Goal: Task Accomplishment & Management: Complete application form

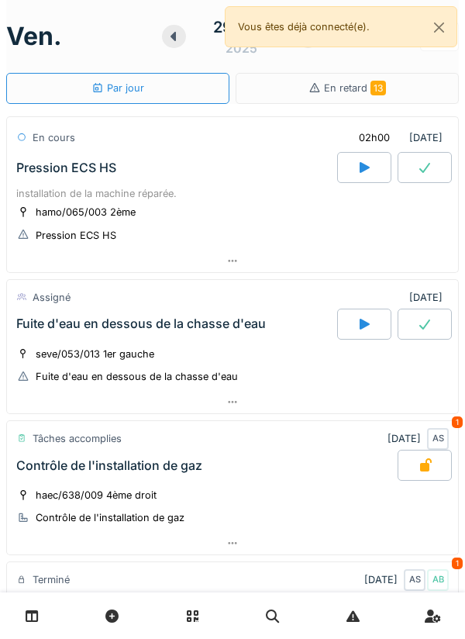
click at [457, 43] on div at bounding box center [439, 36] width 39 height 29
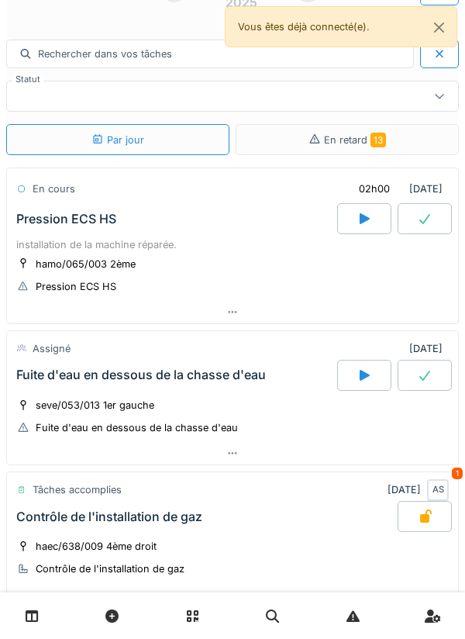
scroll to position [62, 0]
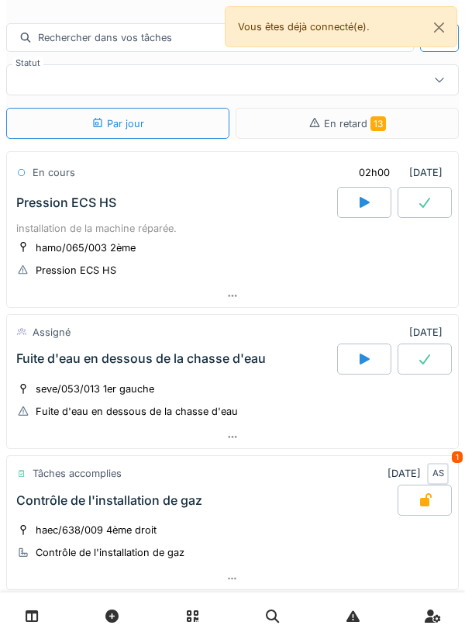
click at [432, 358] on icon at bounding box center [425, 359] width 16 height 12
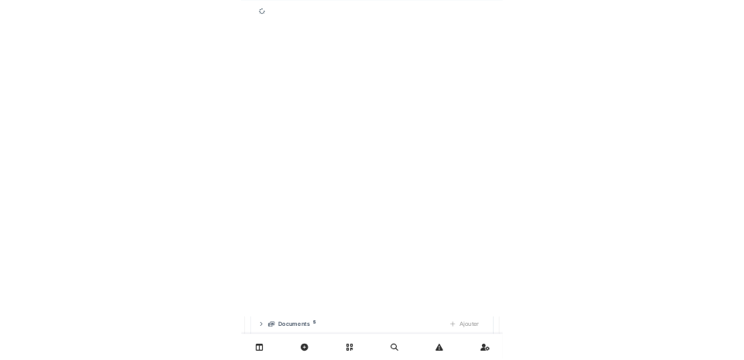
scroll to position [314, 0]
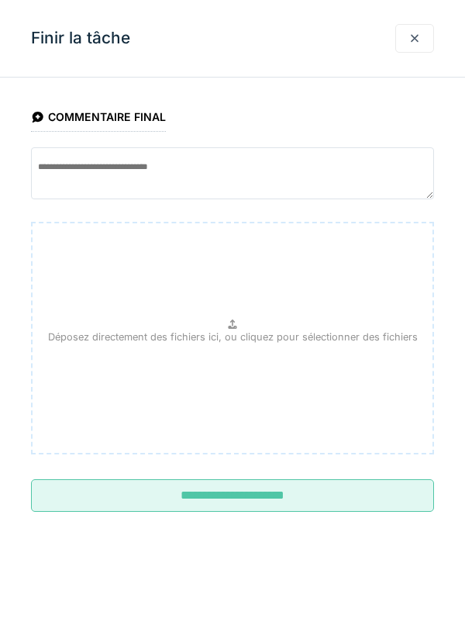
click at [411, 43] on div at bounding box center [415, 38] width 12 height 15
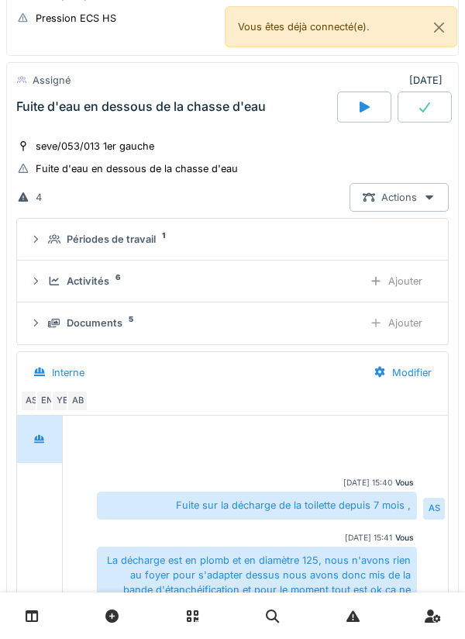
click at [350, 119] on div at bounding box center [364, 106] width 54 height 31
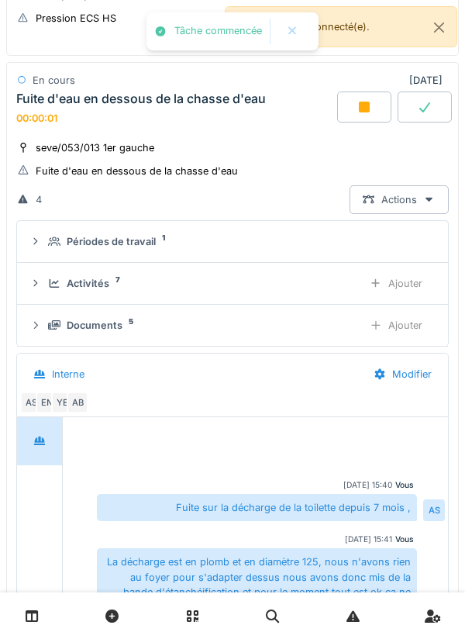
click at [401, 278] on div "Ajouter" at bounding box center [396, 283] width 79 height 29
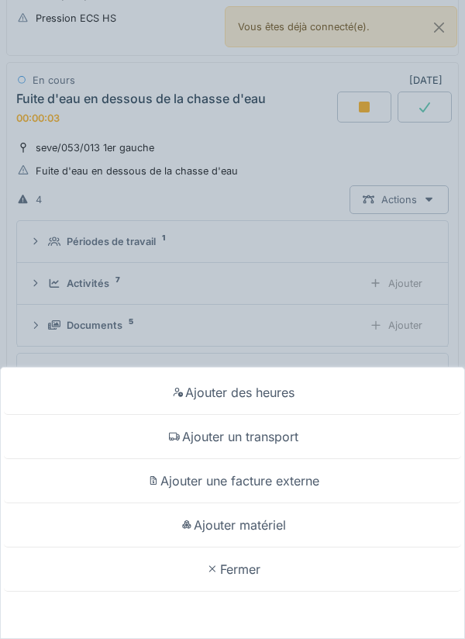
click at [343, 441] on div "Ajouter un transport" at bounding box center [232, 437] width 457 height 44
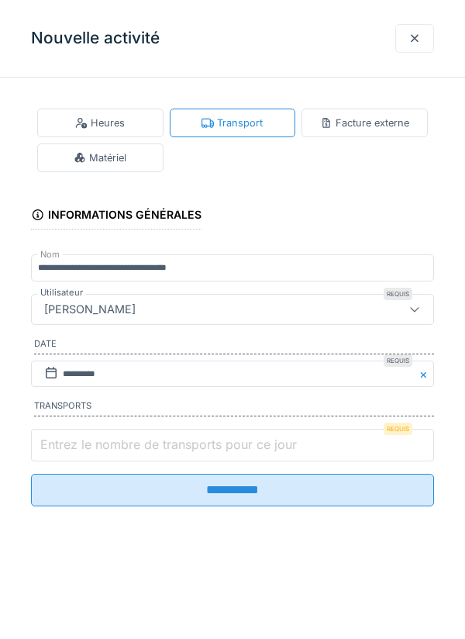
click at [311, 451] on input "Entrez le nombre de transports pour ce jour" at bounding box center [232, 445] width 403 height 33
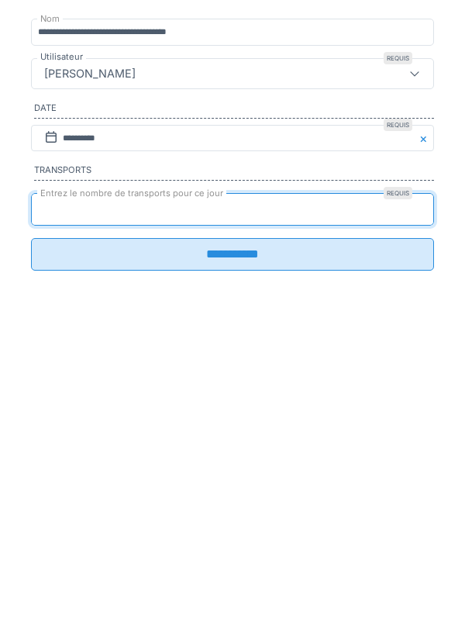
type input "*"
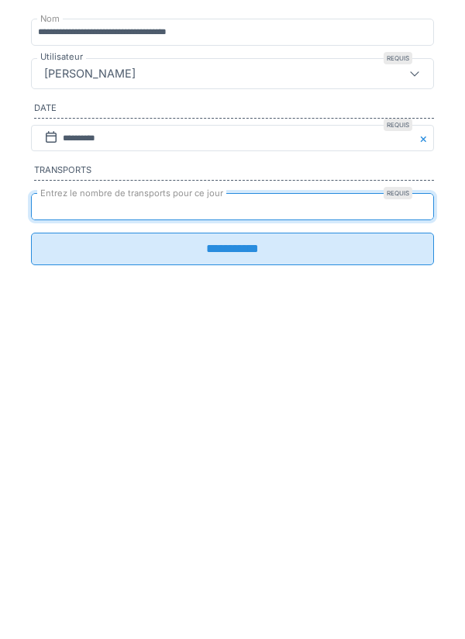
click at [371, 501] on input "**********" at bounding box center [232, 484] width 403 height 33
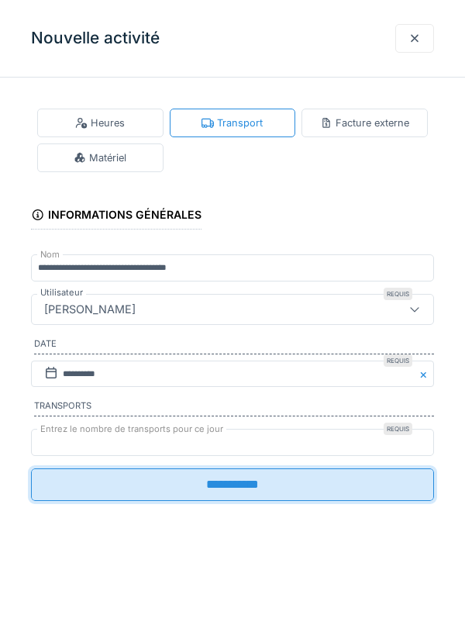
click at [75, 489] on div "**********" at bounding box center [232, 319] width 465 height 639
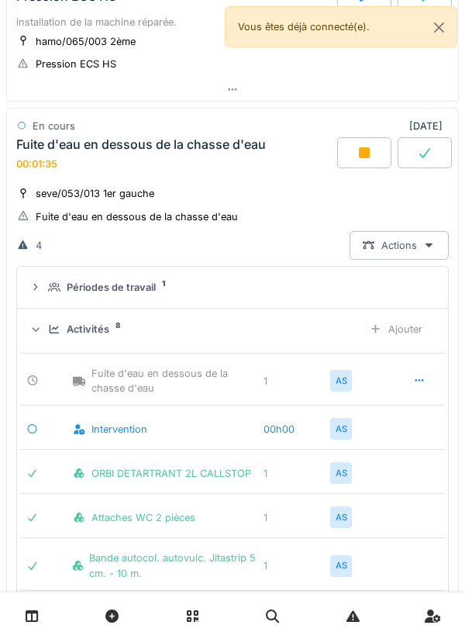
scroll to position [269, 0]
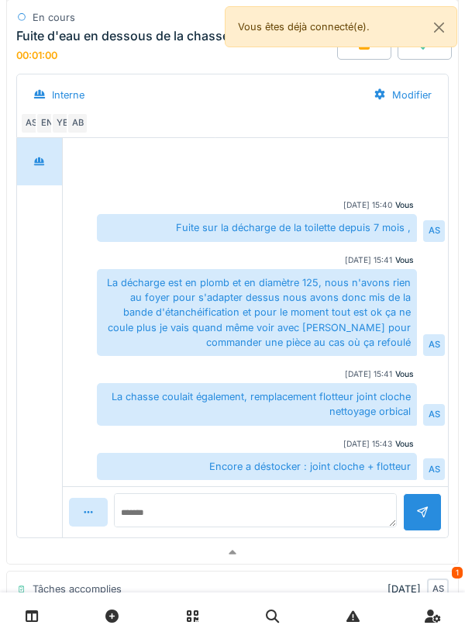
click at [290, 550] on div at bounding box center [232, 552] width 451 height 22
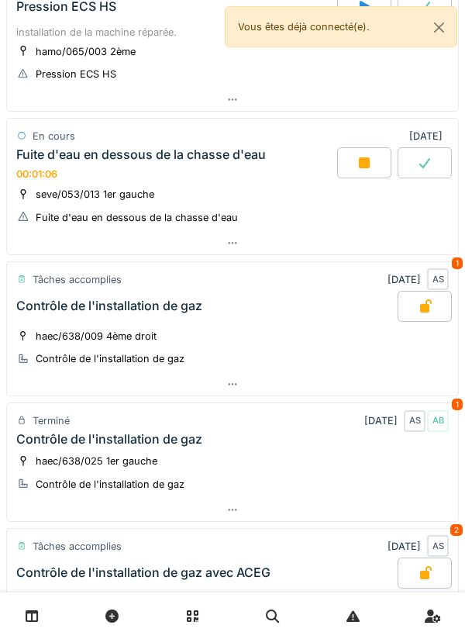
scroll to position [214, 0]
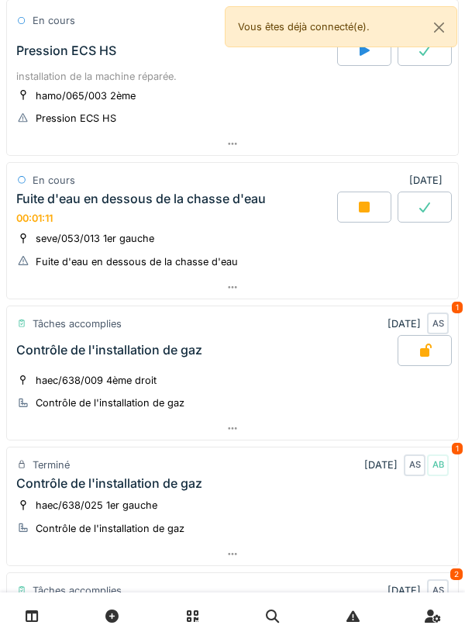
click at [260, 289] on div at bounding box center [232, 287] width 451 height 22
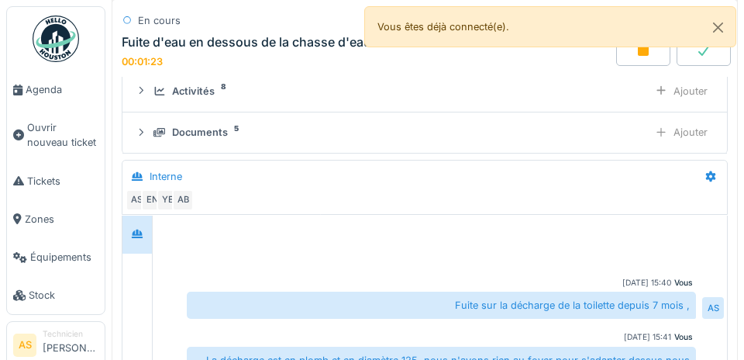
scroll to position [6, 0]
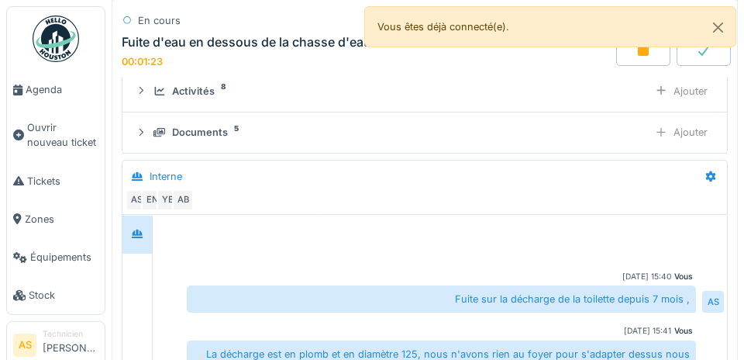
click at [136, 218] on div at bounding box center [137, 235] width 29 height 38
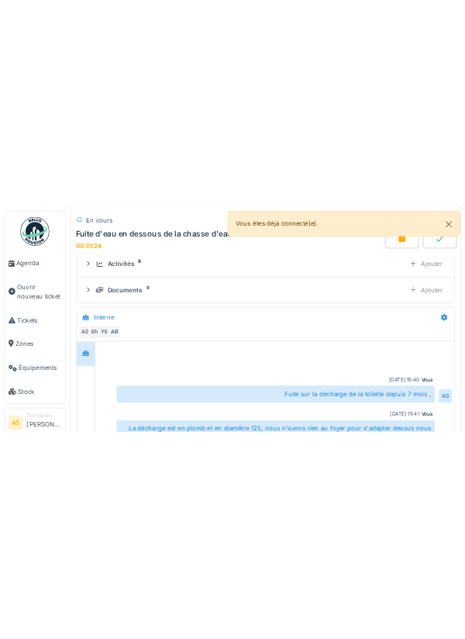
scroll to position [105, 0]
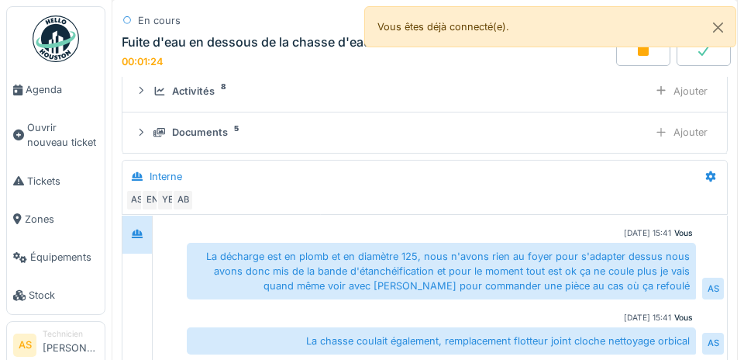
click at [188, 199] on div "AB" at bounding box center [183, 201] width 22 height 22
click at [131, 218] on div at bounding box center [137, 235] width 29 height 38
click at [157, 202] on div "YE" at bounding box center [168, 201] width 22 height 22
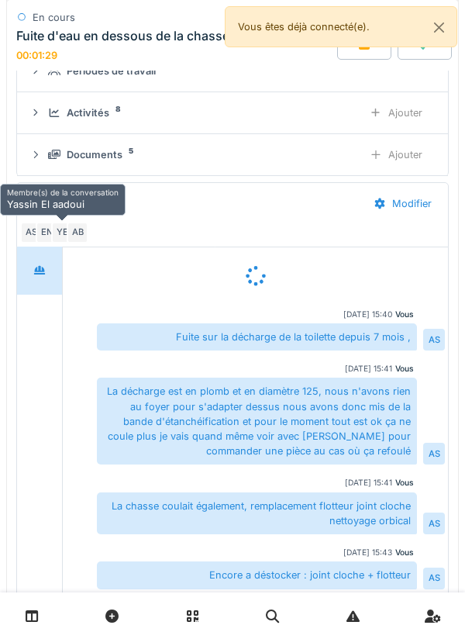
scroll to position [485, 0]
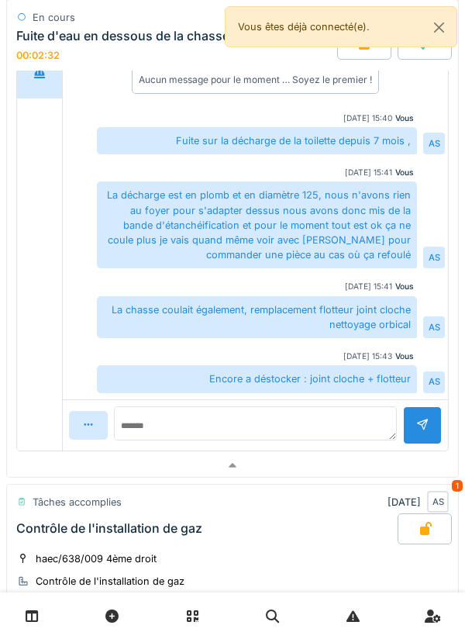
click at [303, 470] on div at bounding box center [232, 465] width 451 height 22
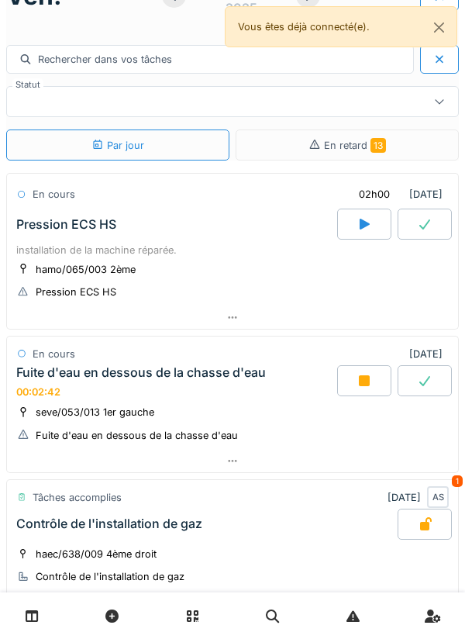
scroll to position [0, 0]
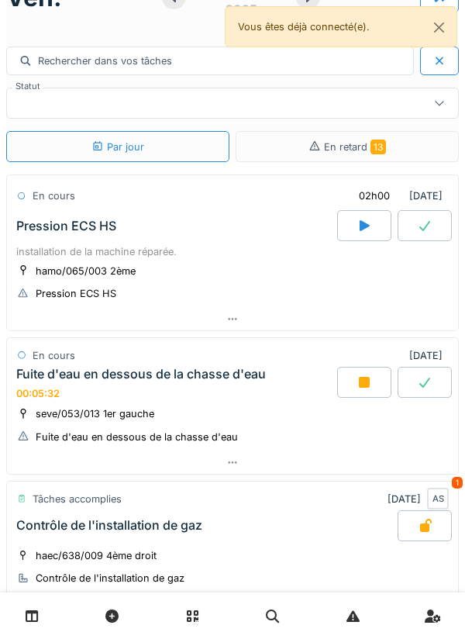
click at [452, 115] on div at bounding box center [439, 102] width 37 height 29
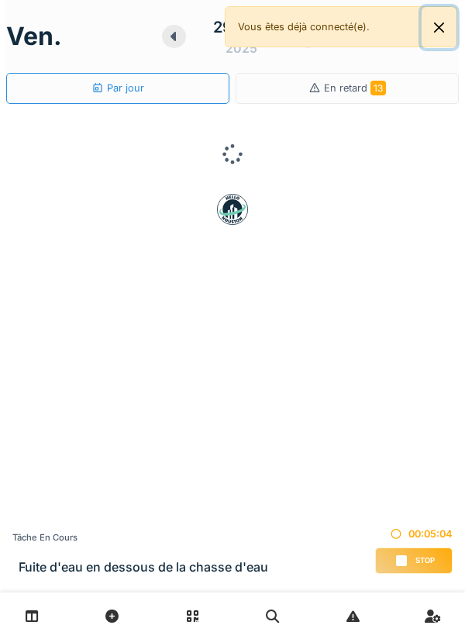
click at [429, 33] on button "Close" at bounding box center [439, 27] width 35 height 41
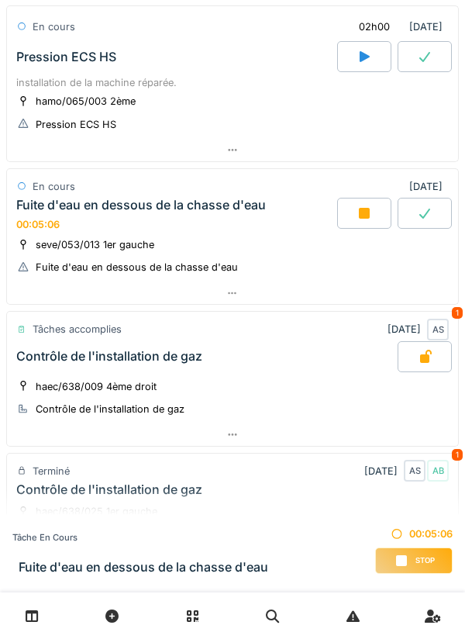
scroll to position [133, 0]
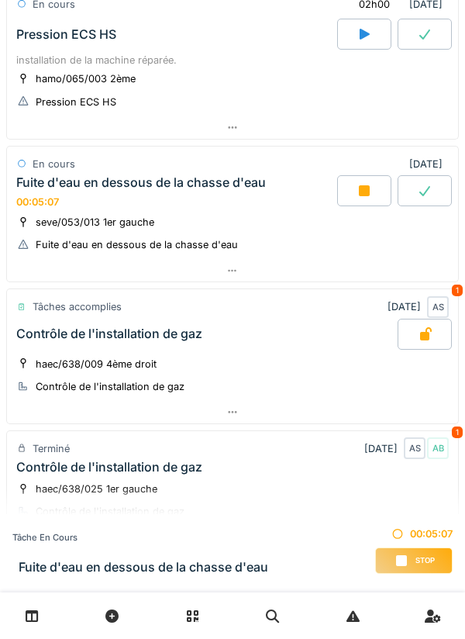
click at [406, 275] on div at bounding box center [232, 271] width 451 height 22
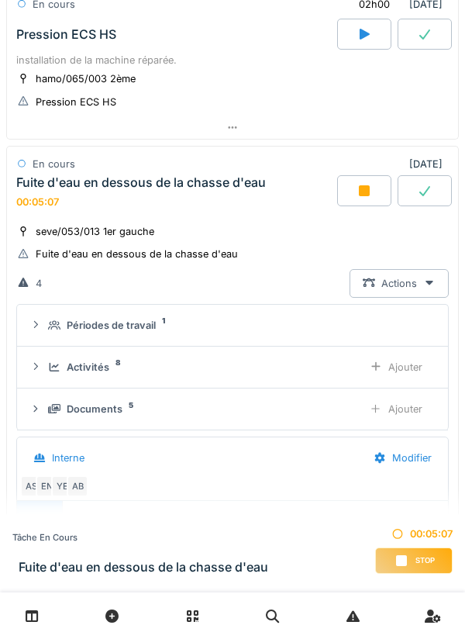
scroll to position [216, 0]
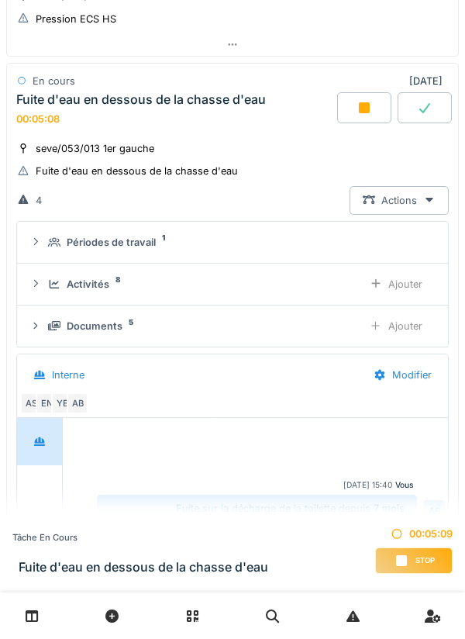
click at [402, 325] on div "Ajouter" at bounding box center [396, 326] width 79 height 29
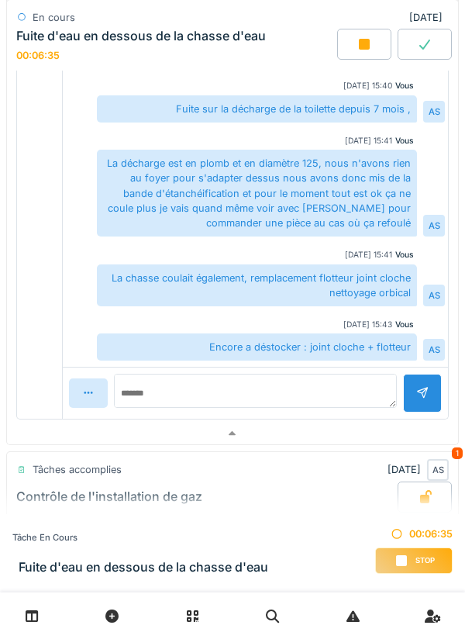
scroll to position [675, 0]
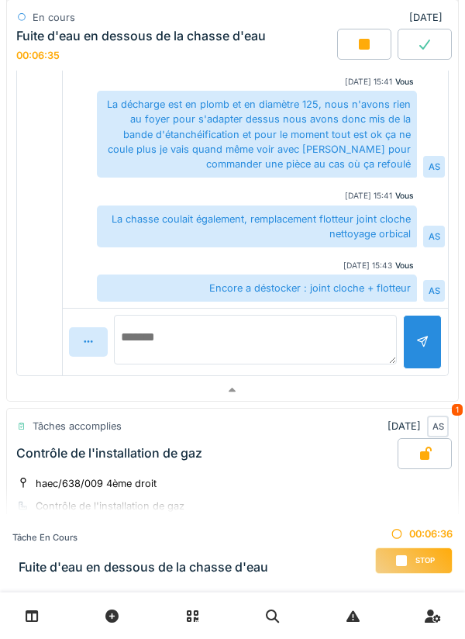
click at [344, 333] on textarea at bounding box center [255, 340] width 283 height 50
type textarea "**********"
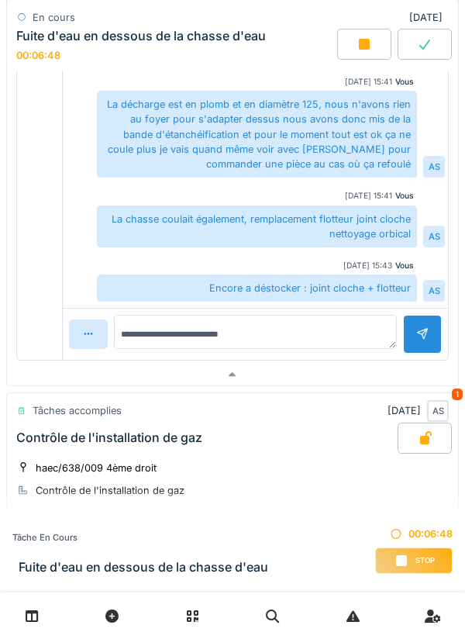
click at [419, 333] on div at bounding box center [422, 334] width 39 height 38
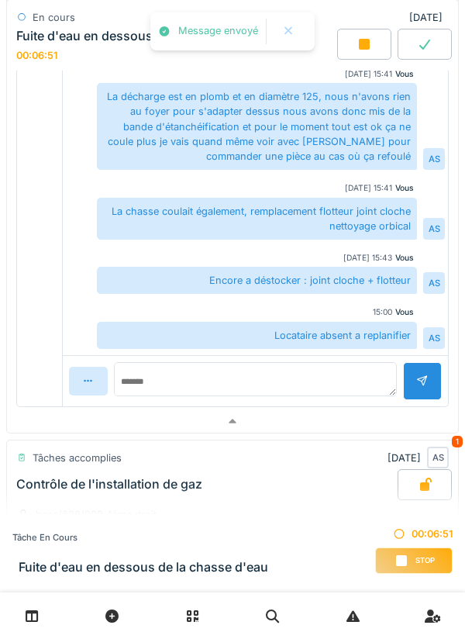
click at [383, 426] on div at bounding box center [232, 421] width 451 height 22
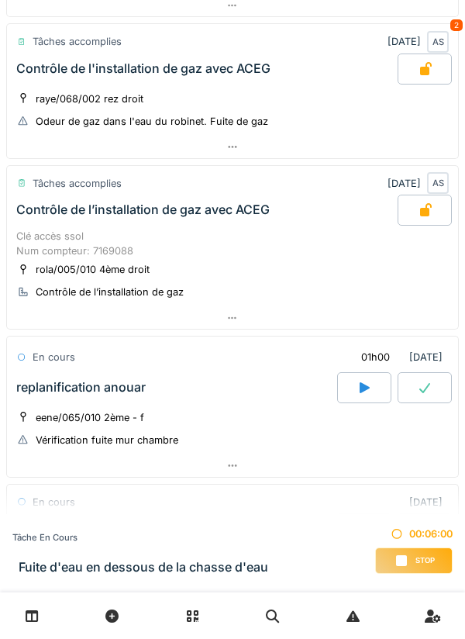
scroll to position [846, 0]
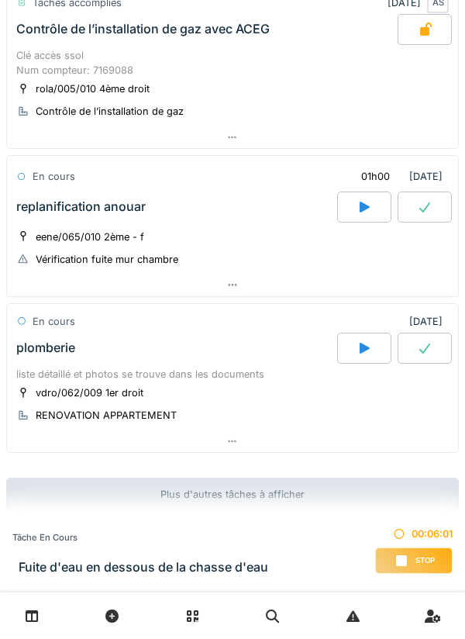
click at [421, 567] on div "Stop" at bounding box center [414, 560] width 78 height 26
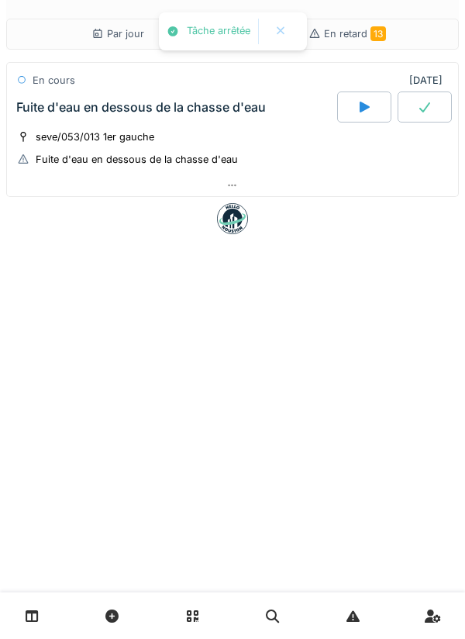
scroll to position [0, 0]
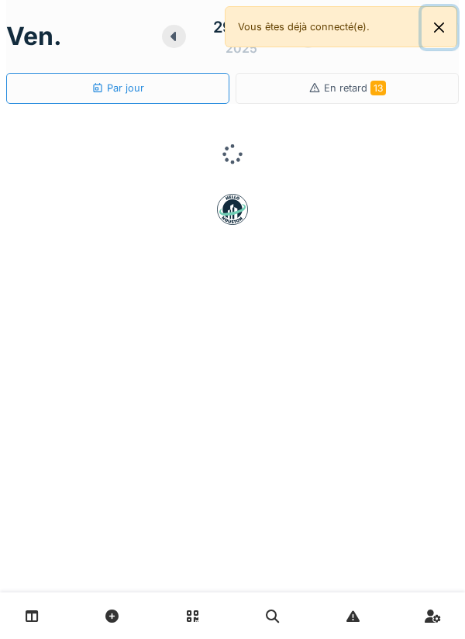
click at [440, 33] on button "Close" at bounding box center [439, 27] width 35 height 41
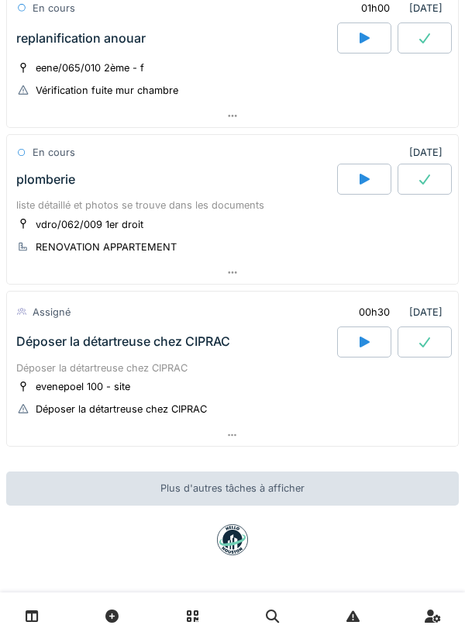
scroll to position [1042, 0]
click at [359, 340] on icon at bounding box center [365, 342] width 16 height 12
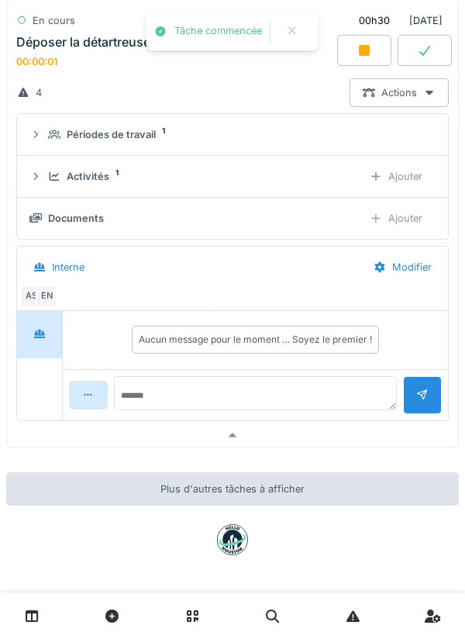
scroll to position [1397, 0]
click at [354, 435] on div at bounding box center [232, 435] width 451 height 22
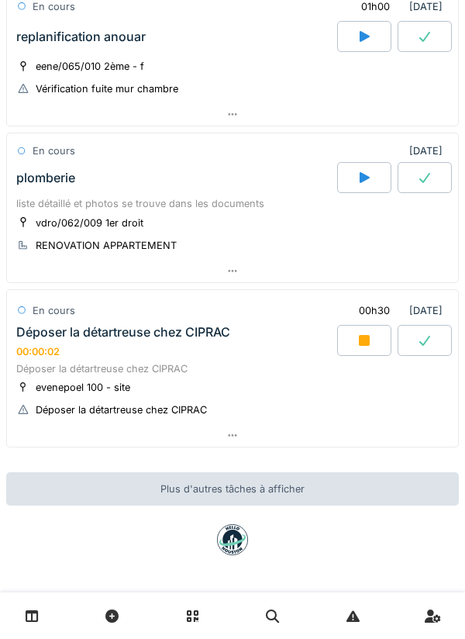
scroll to position [1044, 0]
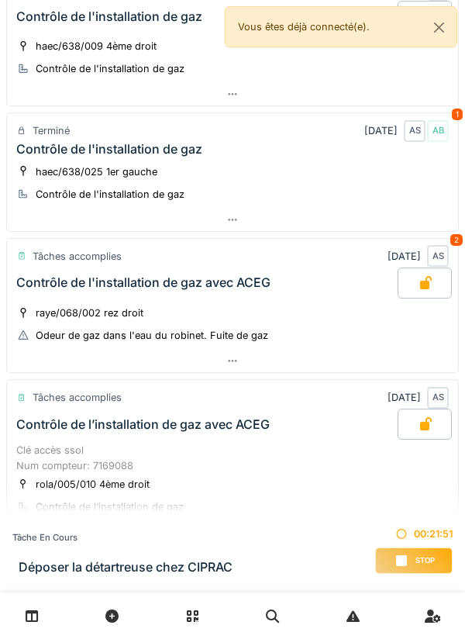
scroll to position [1044, 0]
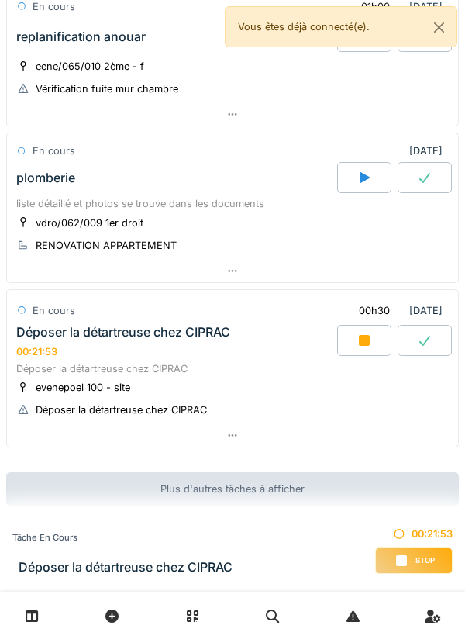
click at [418, 571] on div "Stop" at bounding box center [414, 560] width 78 height 26
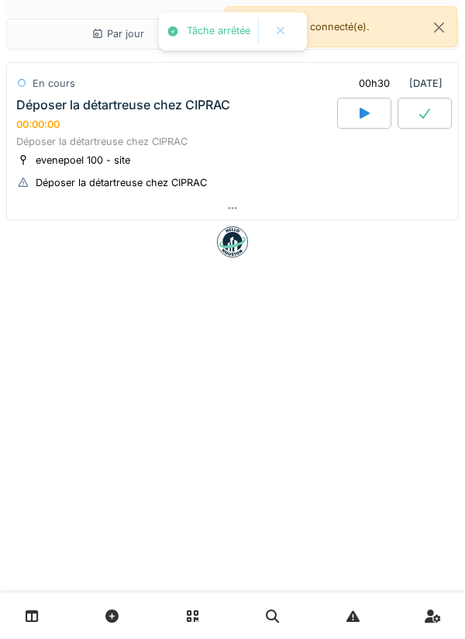
scroll to position [0, 0]
click at [415, 103] on div at bounding box center [425, 113] width 54 height 31
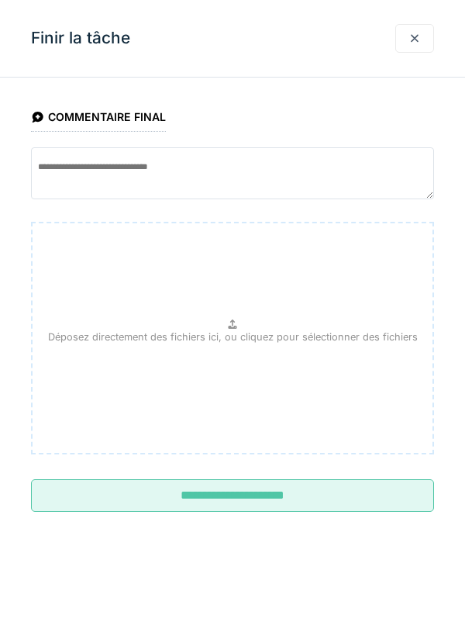
click at [385, 502] on input "**********" at bounding box center [232, 495] width 403 height 33
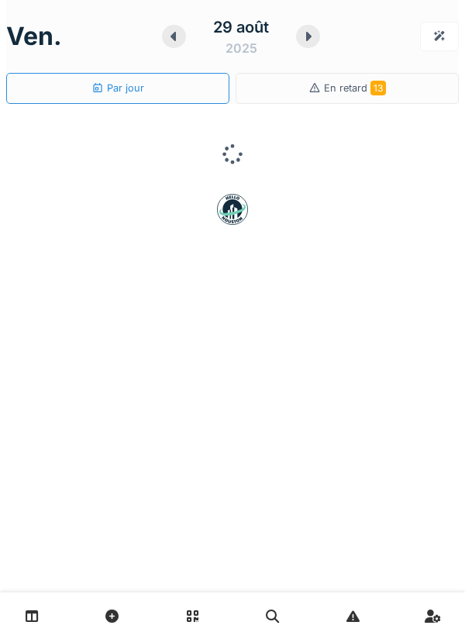
click at [305, 39] on icon at bounding box center [309, 36] width 16 height 12
click at [305, 43] on div at bounding box center [308, 36] width 23 height 23
click at [297, 42] on div at bounding box center [305, 36] width 23 height 23
click at [312, 38] on icon at bounding box center [305, 36] width 16 height 12
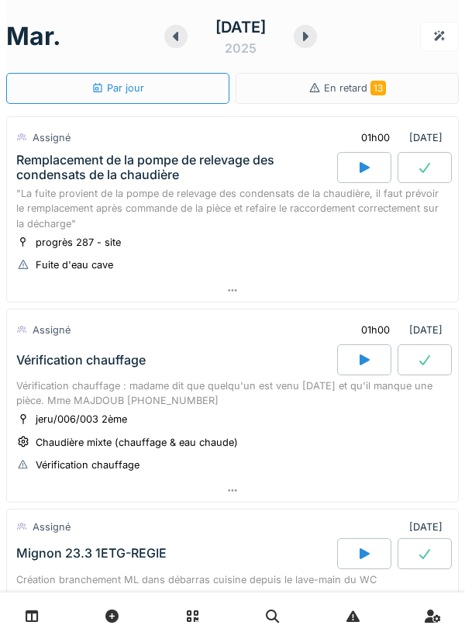
click at [164, 43] on div at bounding box center [175, 36] width 23 height 23
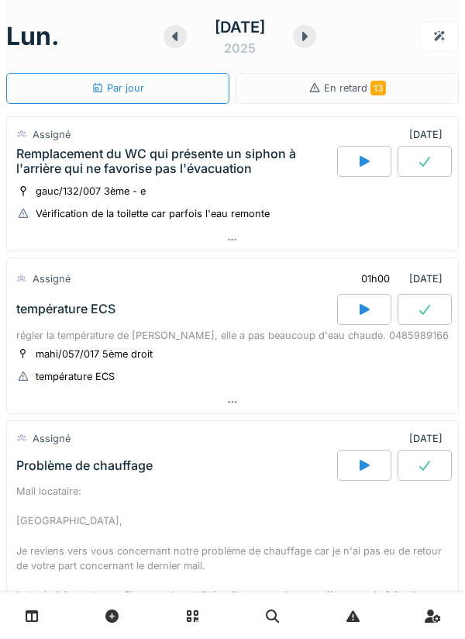
click at [186, 244] on div at bounding box center [232, 240] width 451 height 22
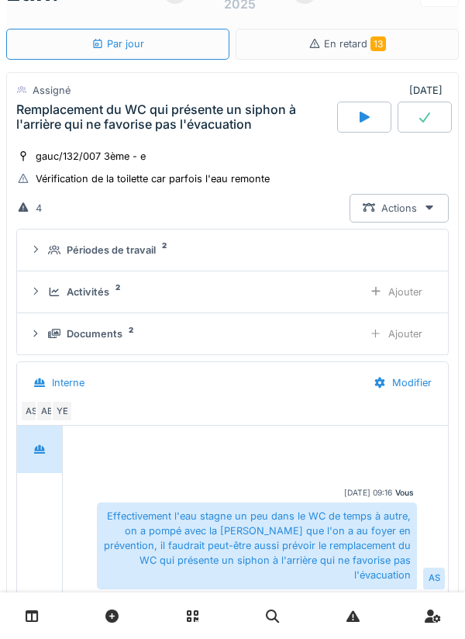
scroll to position [60, 0]
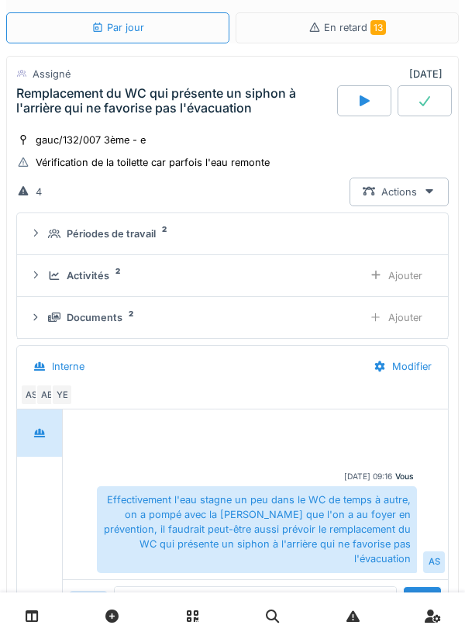
click at [328, 149] on div "gauc/132/007 3ème - e Vérification de la toilette car parfois l'eau remonte" at bounding box center [232, 151] width 433 height 39
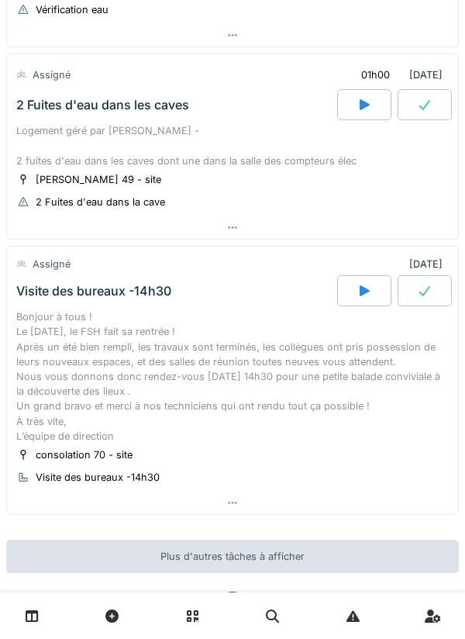
scroll to position [1917, 0]
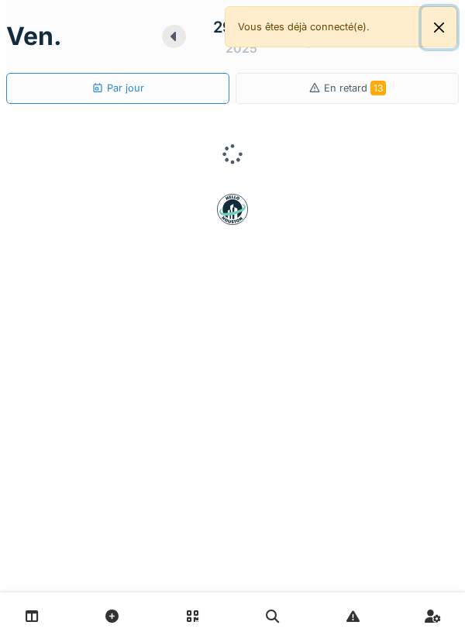
click at [422, 39] on button "Close" at bounding box center [439, 27] width 35 height 41
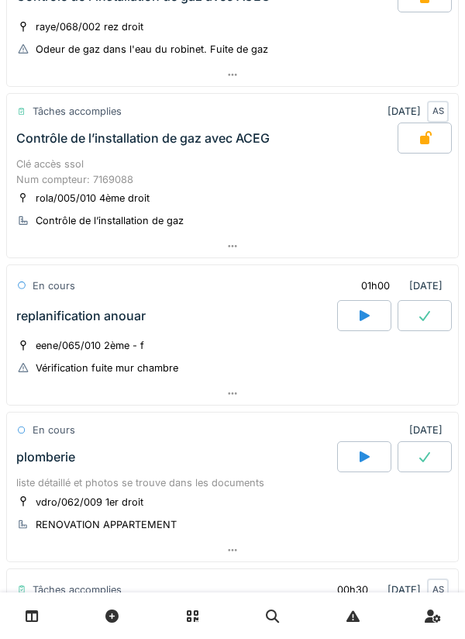
scroll to position [1042, 0]
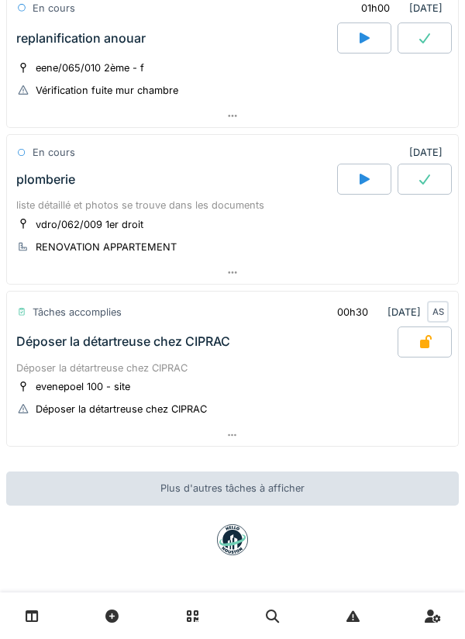
click at [340, 434] on div at bounding box center [232, 435] width 451 height 22
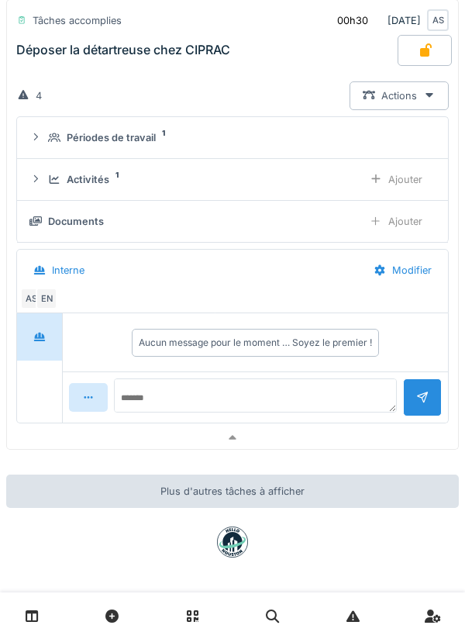
scroll to position [1397, 0]
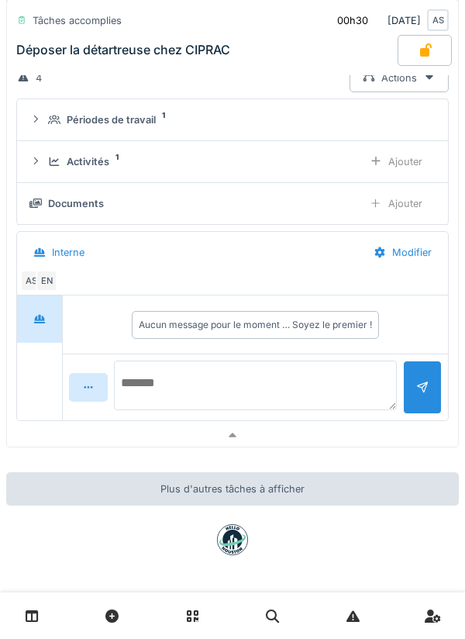
click at [346, 392] on textarea at bounding box center [255, 386] width 283 height 50
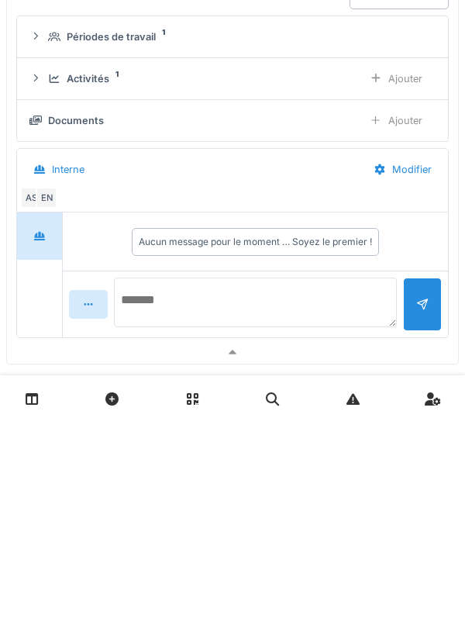
scroll to position [1247, 0]
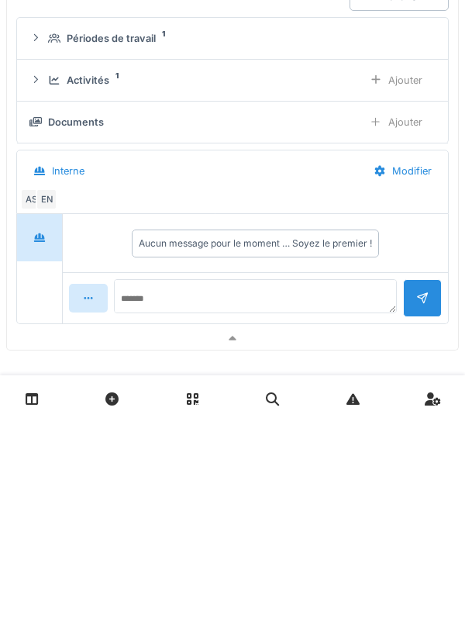
click at [408, 312] on div "Ajouter" at bounding box center [396, 297] width 79 height 29
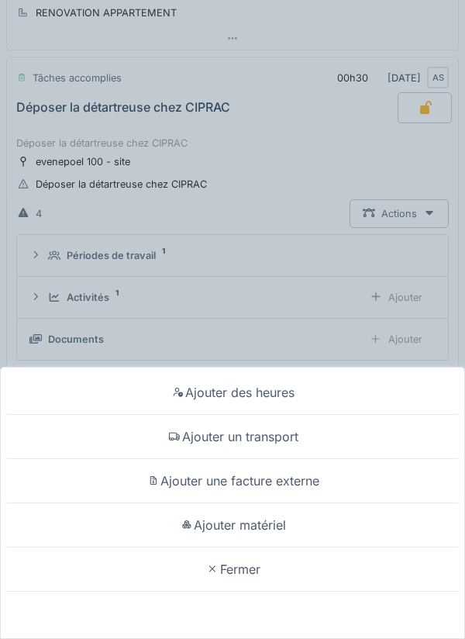
click at [338, 174] on div "Ajouter des heures Ajouter un transport Ajouter une facture externe Ajouter mat…" at bounding box center [232, 319] width 465 height 639
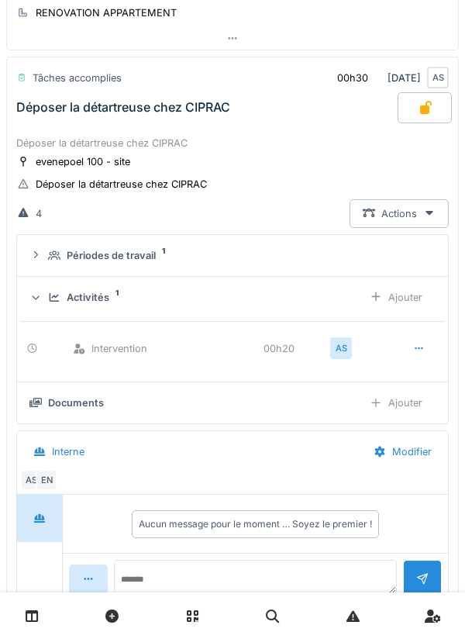
click at [415, 417] on div "Ajouter" at bounding box center [396, 402] width 79 height 29
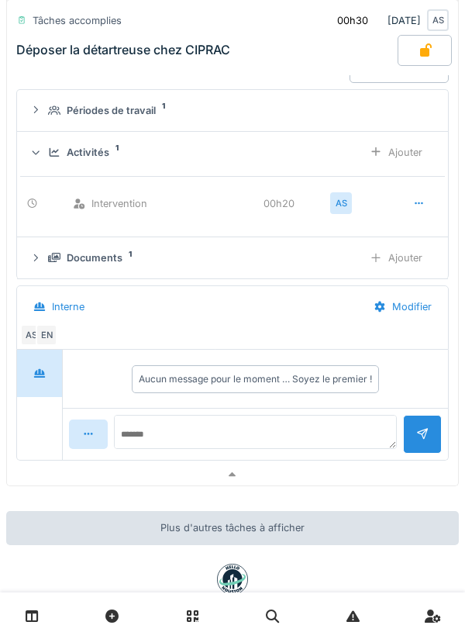
scroll to position [1355, 0]
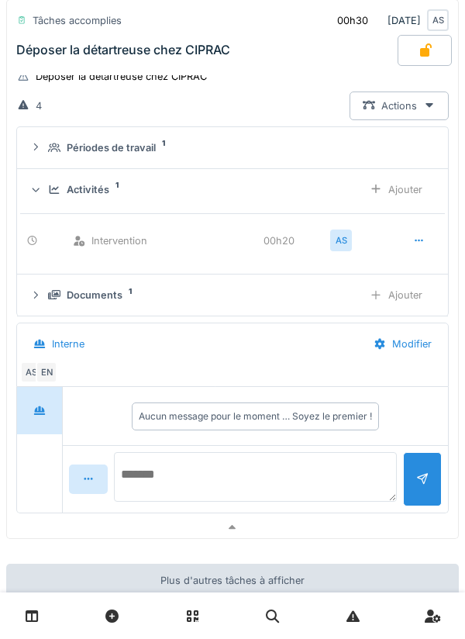
click at [316, 495] on textarea at bounding box center [255, 477] width 283 height 50
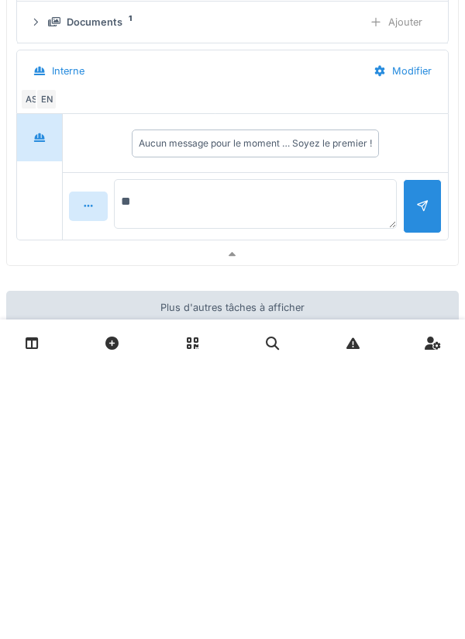
type textarea "*"
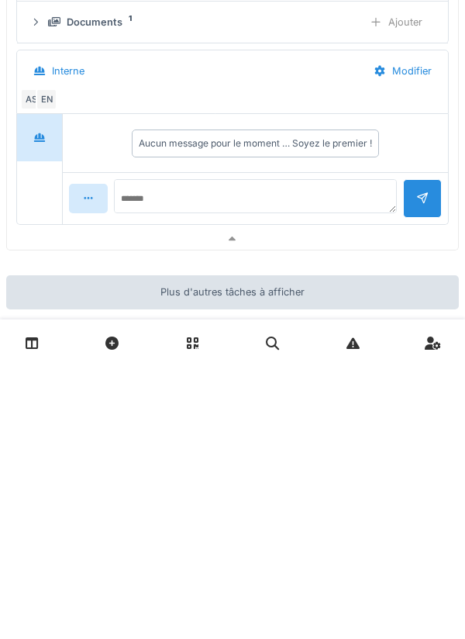
click at [392, 523] on div at bounding box center [232, 512] width 451 height 22
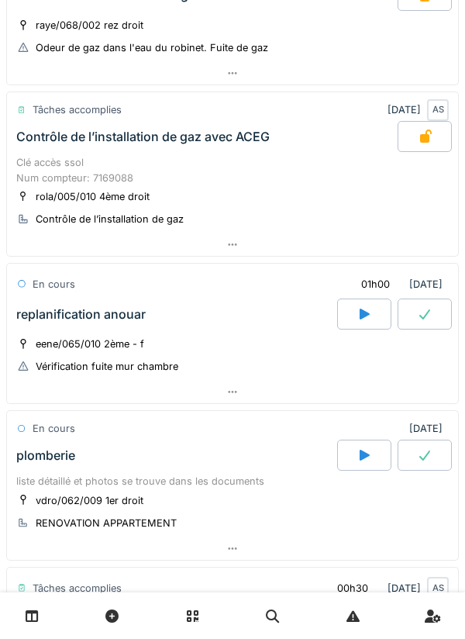
scroll to position [738, 0]
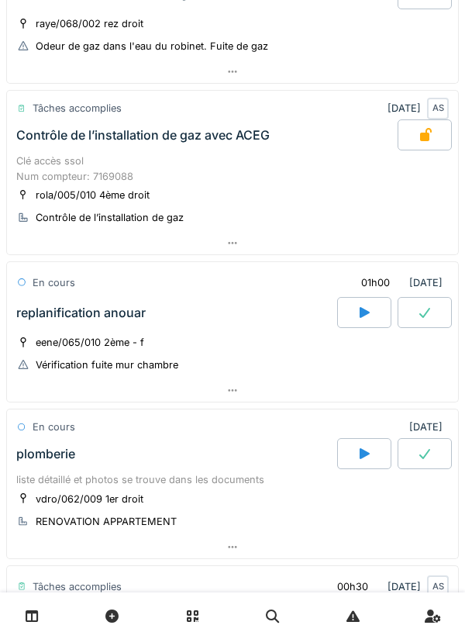
click at [372, 402] on div at bounding box center [232, 390] width 451 height 22
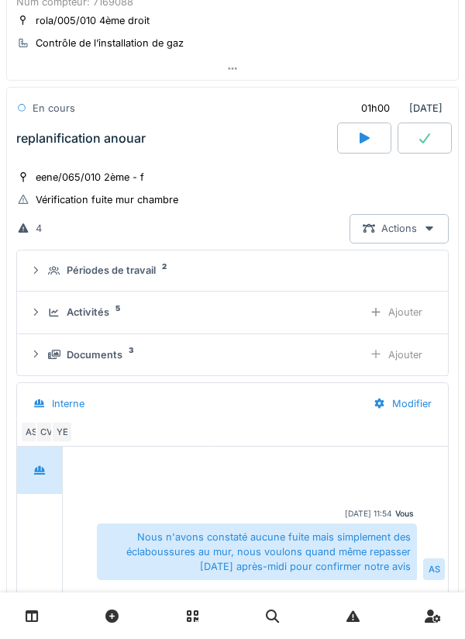
scroll to position [880, 0]
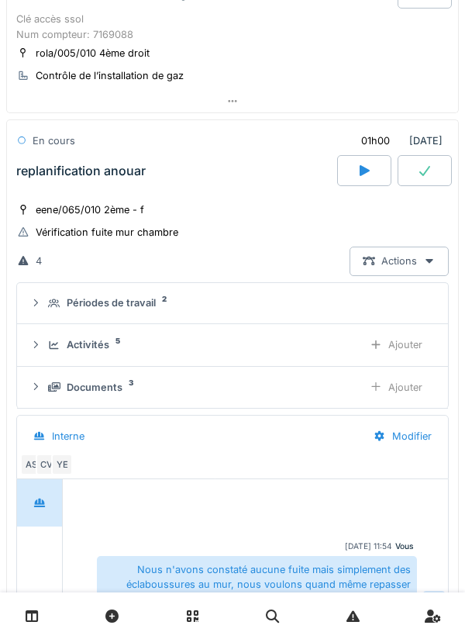
click at [443, 184] on div at bounding box center [425, 170] width 54 height 31
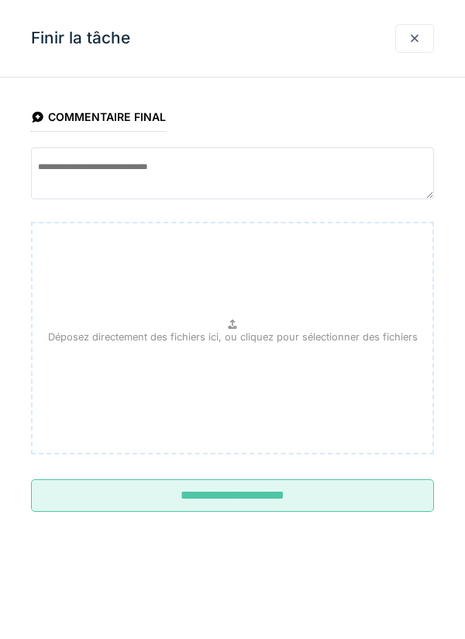
click at [190, 495] on input "**********" at bounding box center [232, 495] width 403 height 33
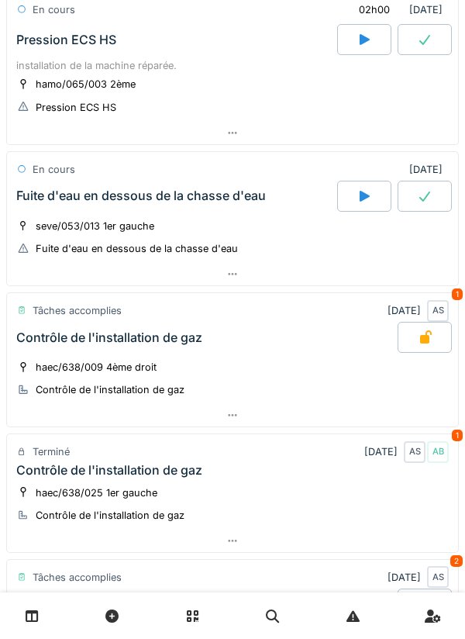
scroll to position [0, 0]
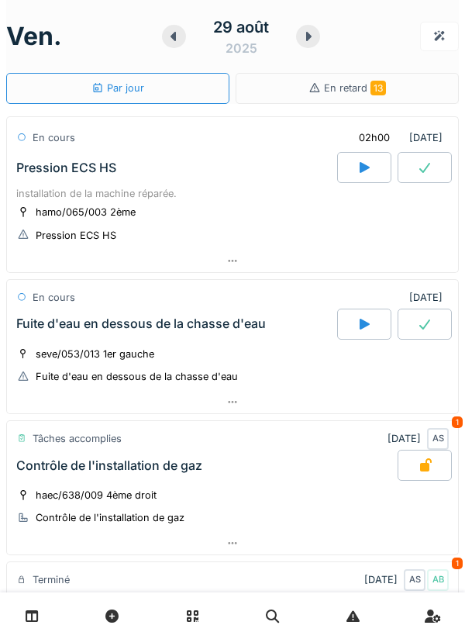
click at [416, 257] on div at bounding box center [232, 261] width 451 height 22
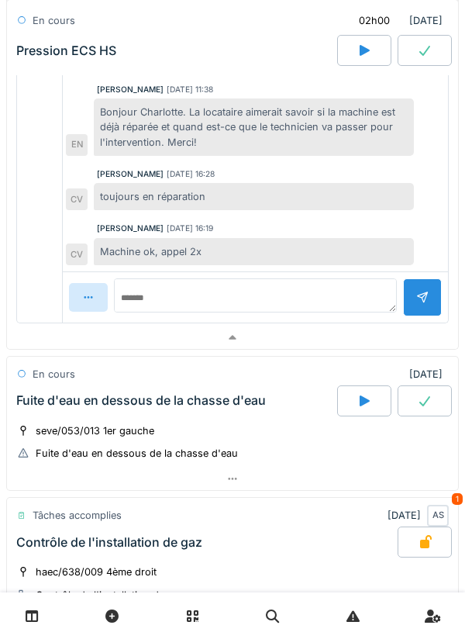
scroll to position [613, 0]
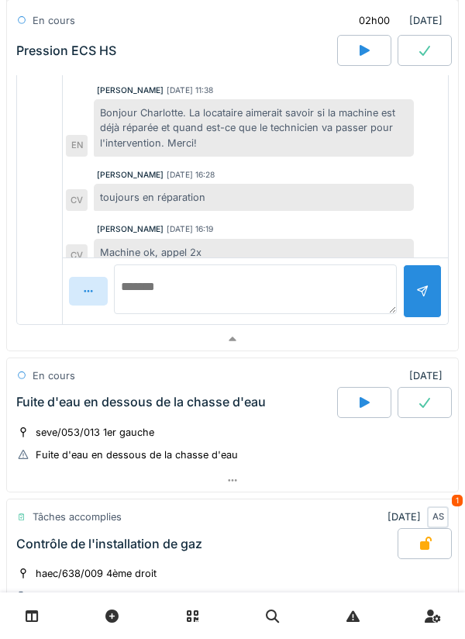
click at [357, 299] on textarea at bounding box center [255, 289] width 283 height 50
type textarea "**********"
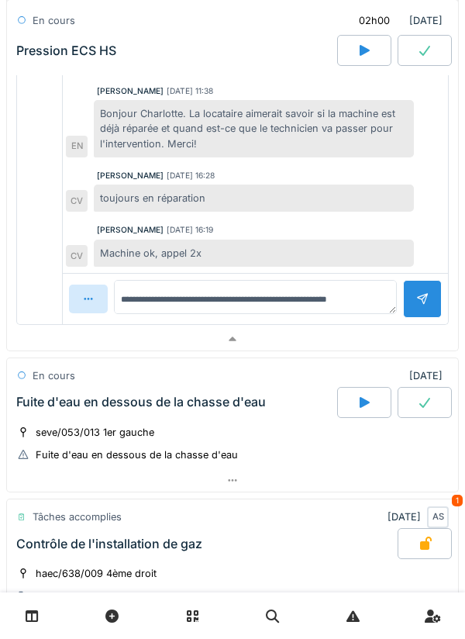
click at [416, 295] on div at bounding box center [422, 299] width 39 height 38
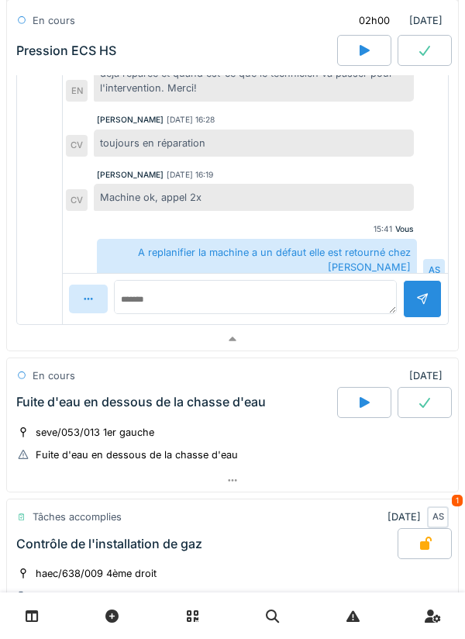
click at [404, 340] on div at bounding box center [232, 339] width 451 height 22
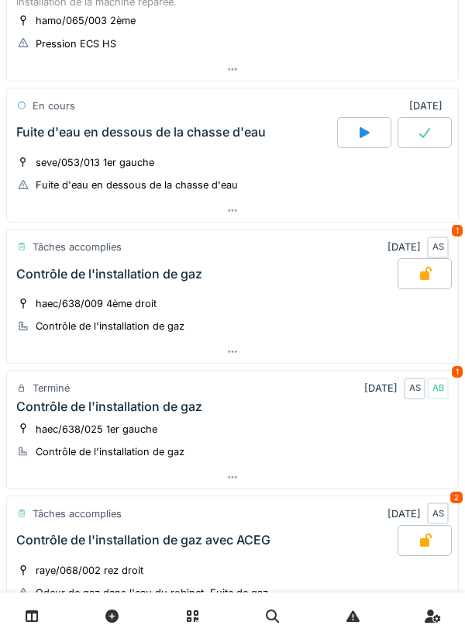
scroll to position [0, 0]
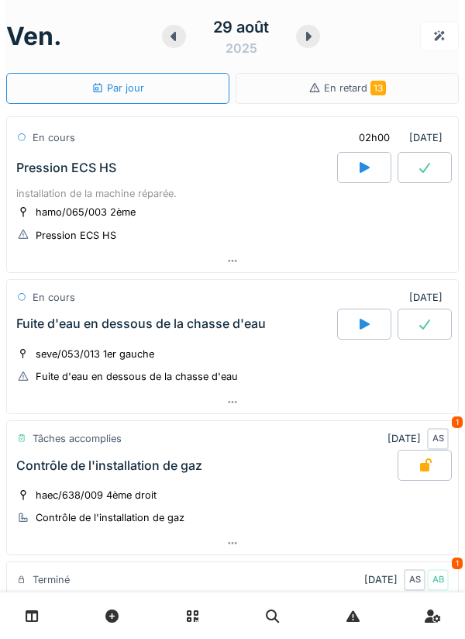
click at [416, 260] on div at bounding box center [232, 261] width 451 height 22
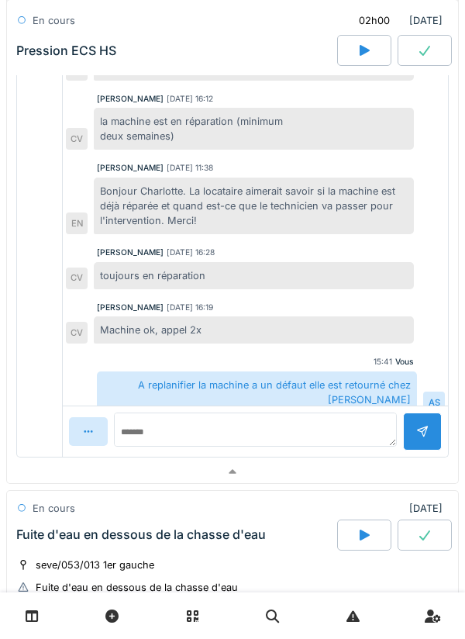
scroll to position [495, 0]
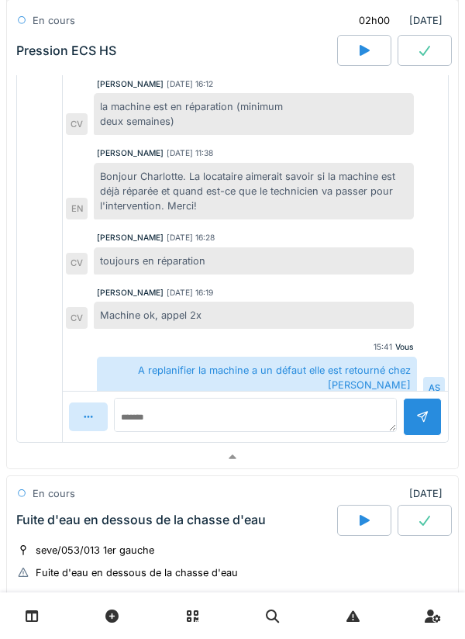
click at [78, 447] on div at bounding box center [232, 457] width 451 height 22
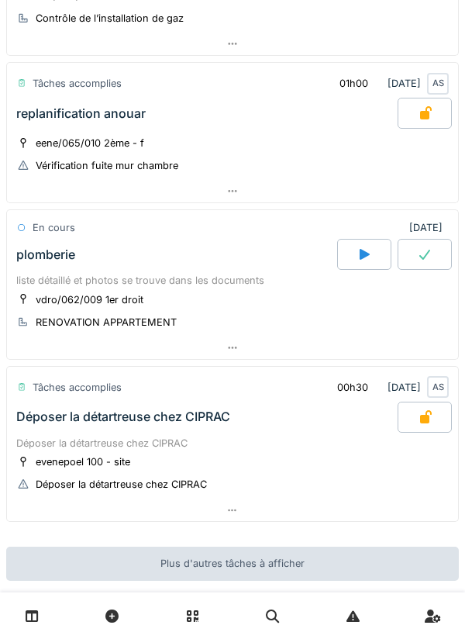
scroll to position [1042, 0]
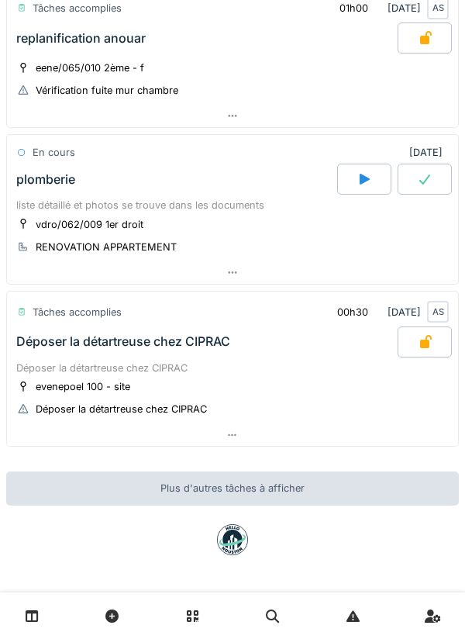
click at [45, 427] on div at bounding box center [232, 435] width 451 height 22
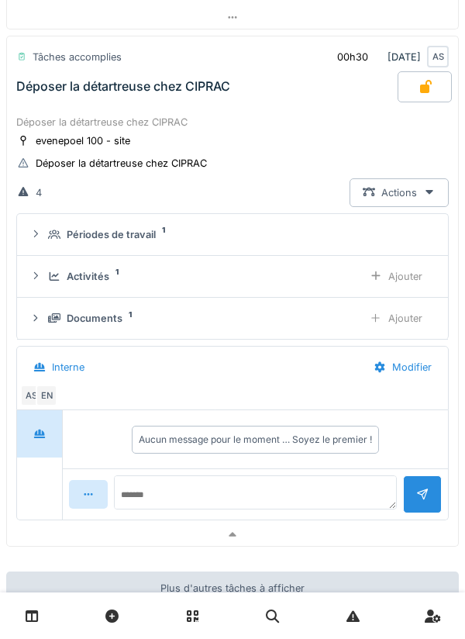
scroll to position [1271, 0]
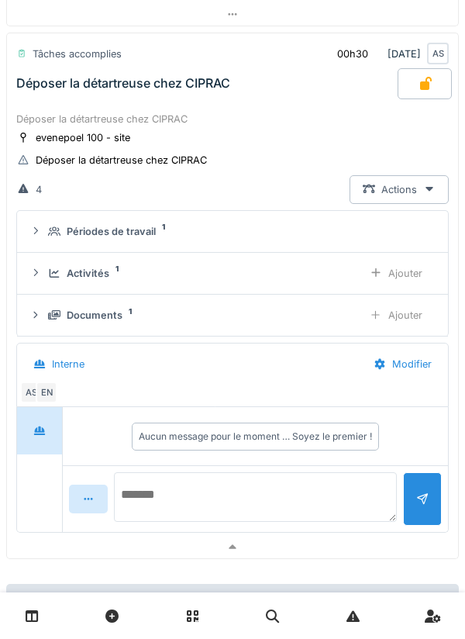
click at [285, 516] on textarea at bounding box center [255, 497] width 283 height 50
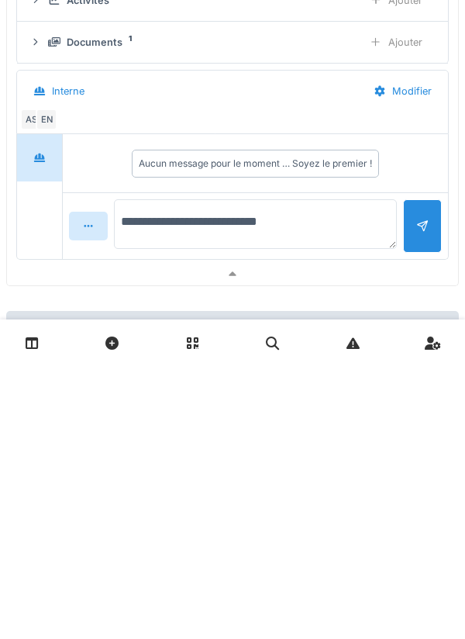
type textarea "**********"
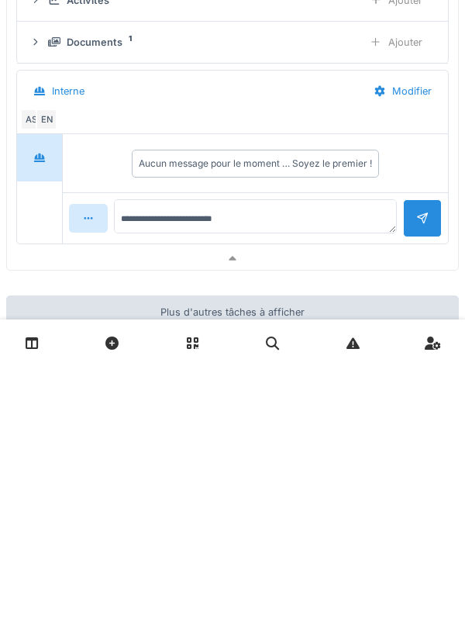
click at [422, 499] on div at bounding box center [422, 491] width 12 height 15
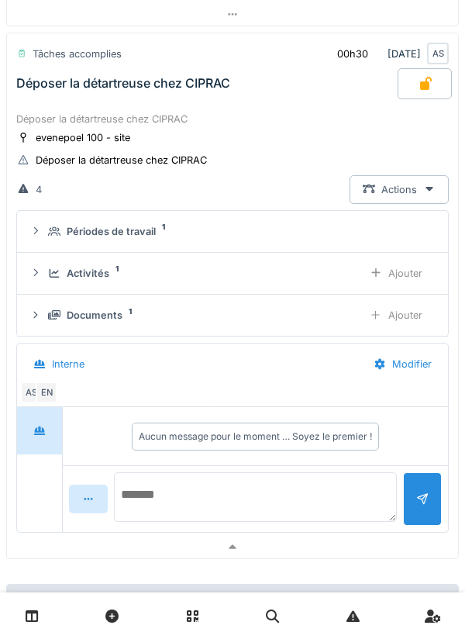
click at [323, 522] on textarea at bounding box center [255, 497] width 283 height 50
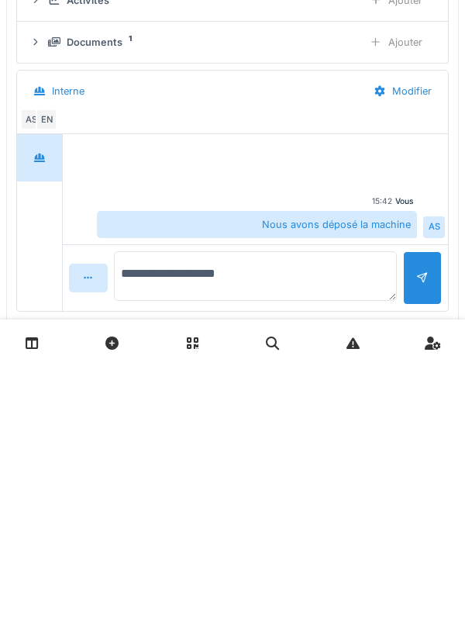
type textarea "**********"
click at [436, 562] on div at bounding box center [422, 543] width 39 height 38
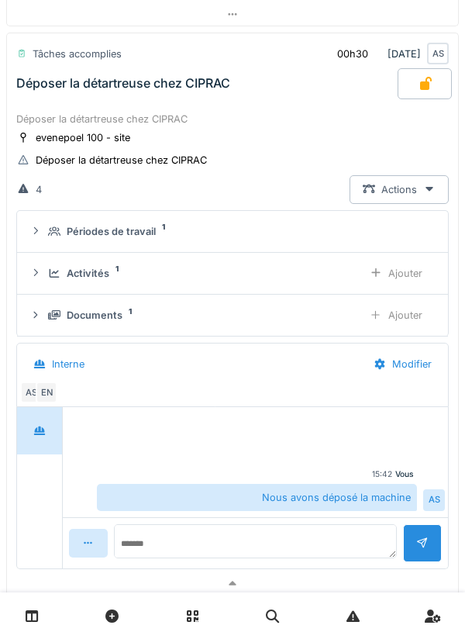
scroll to position [1449, 0]
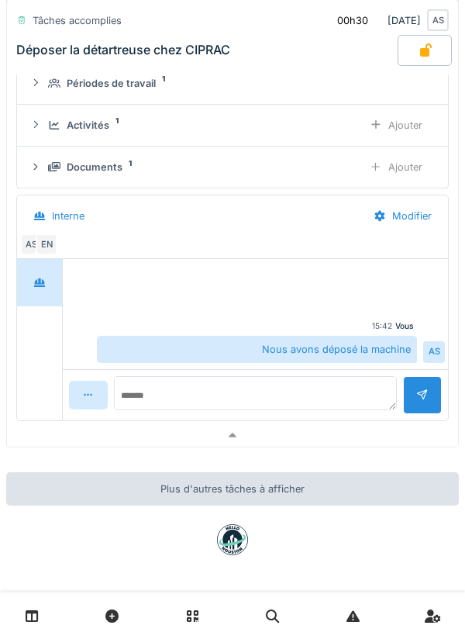
click at [405, 443] on div at bounding box center [232, 435] width 451 height 22
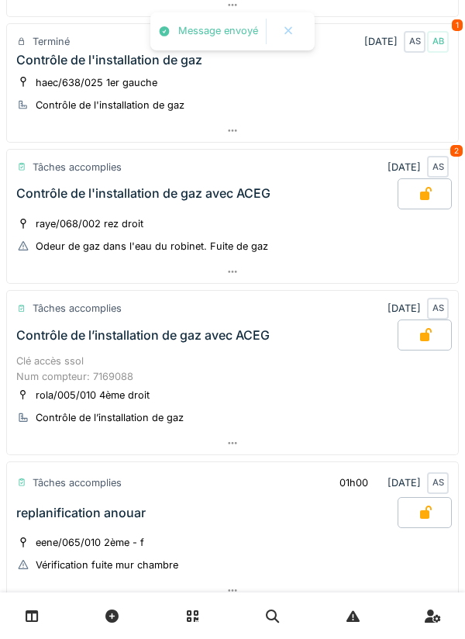
click at [406, 263] on div at bounding box center [232, 272] width 451 height 22
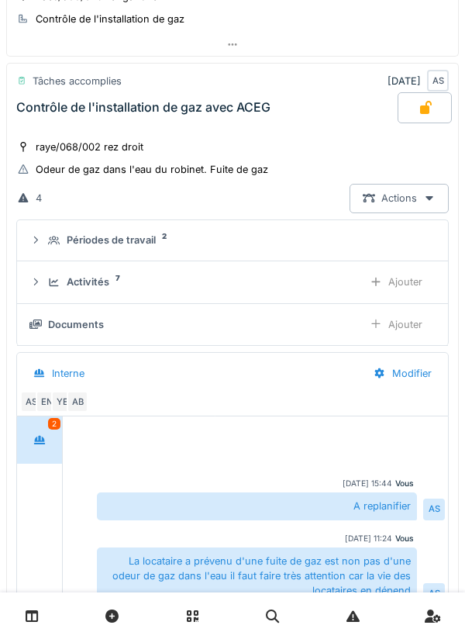
scroll to position [292, 0]
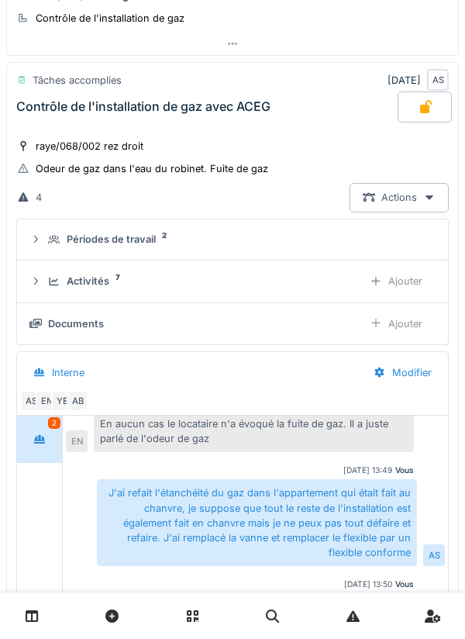
click at [325, 293] on div "Activités 7 Ajouter" at bounding box center [232, 281] width 406 height 29
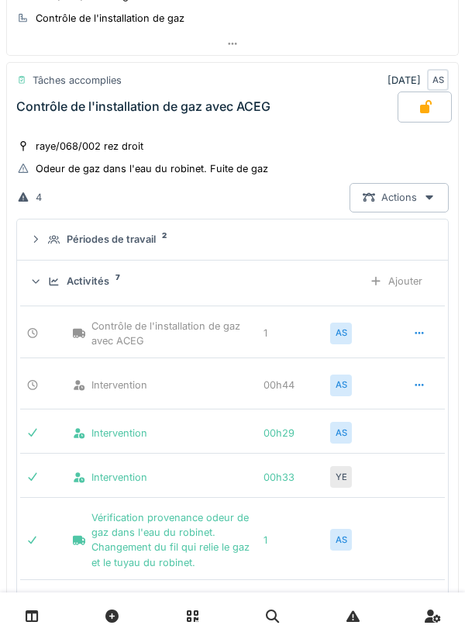
click at [323, 289] on div "Activités 7 Ajouter" at bounding box center [232, 281] width 406 height 29
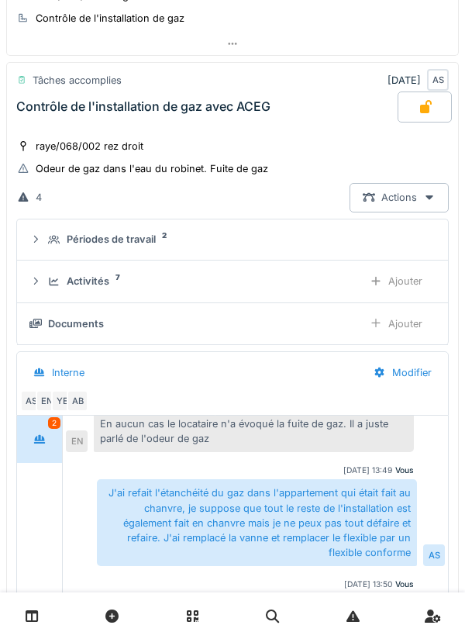
click at [340, 327] on div "Documents" at bounding box center [189, 323] width 321 height 15
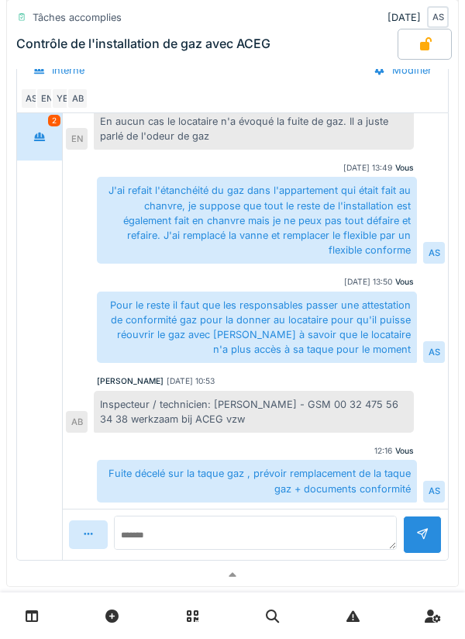
scroll to position [928, 0]
click at [328, 567] on div at bounding box center [232, 574] width 451 height 22
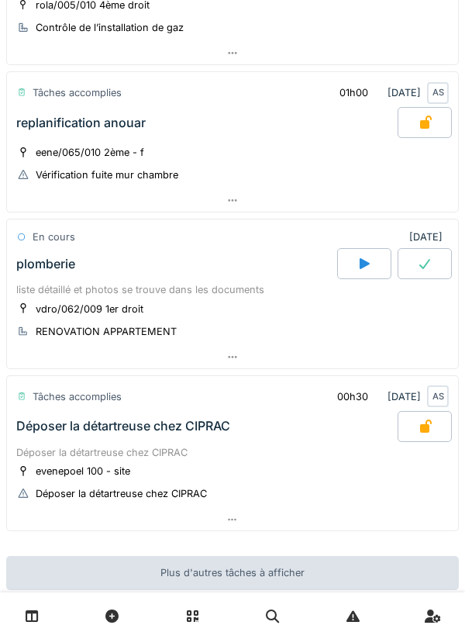
scroll to position [919, 0]
